Goal: Find contact information: Find contact information

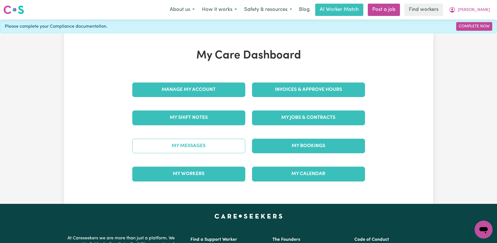
click at [188, 142] on link "My Messages" at bounding box center [188, 146] width 113 height 15
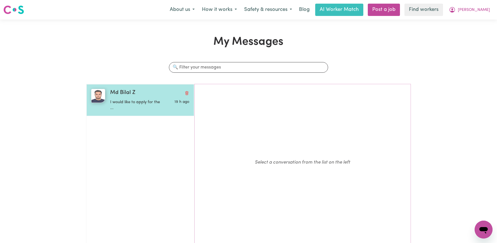
click at [134, 103] on p "I would like to apply for the ..." at bounding box center [136, 105] width 53 height 12
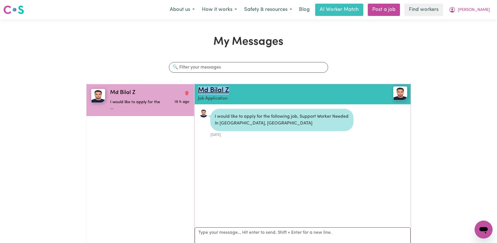
drag, startPoint x: 233, startPoint y: 91, endPoint x: 201, endPoint y: 89, distance: 32.2
click at [201, 89] on h2 "Md Bilal Z" at bounding box center [285, 90] width 174 height 8
click at [211, 90] on link "Md Bilal Z" at bounding box center [213, 90] width 31 height 7
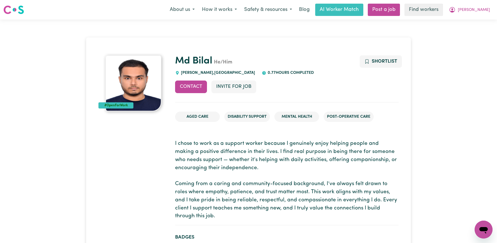
scroll to position [0, 0]
click at [153, 86] on img at bounding box center [134, 83] width 56 height 56
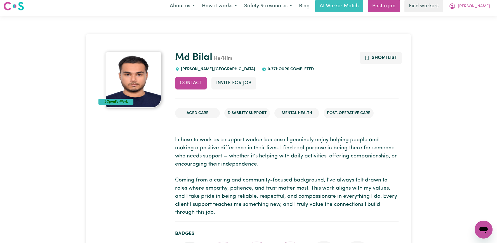
scroll to position [0, 0]
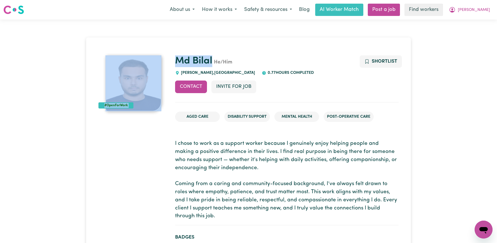
drag, startPoint x: 170, startPoint y: 61, endPoint x: 214, endPoint y: 63, distance: 43.7
copy div "#OpenForWork Md Bilal"
